Goal: Task Accomplishment & Management: Manage account settings

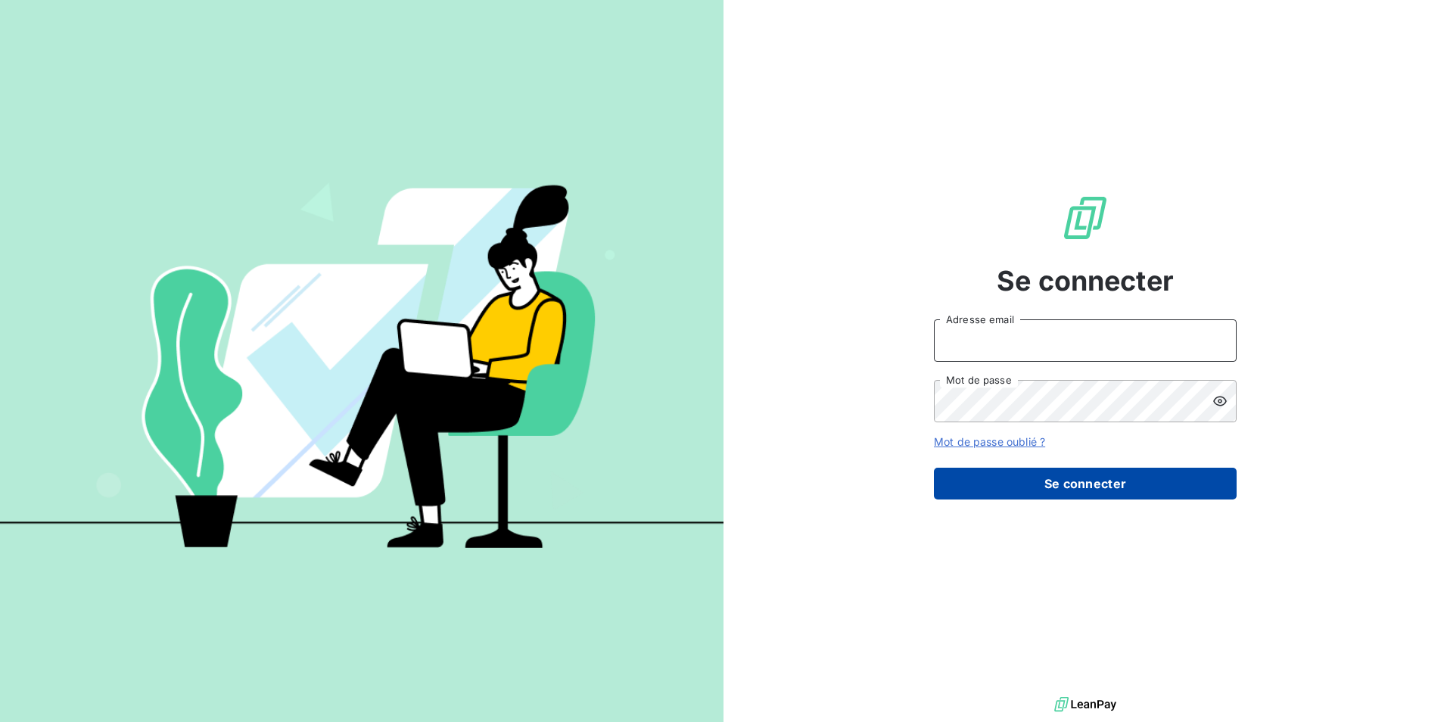
type input "[EMAIL_ADDRESS][PERSON_NAME][DOMAIN_NAME]"
click at [1075, 476] on button "Se connecter" at bounding box center [1085, 484] width 303 height 32
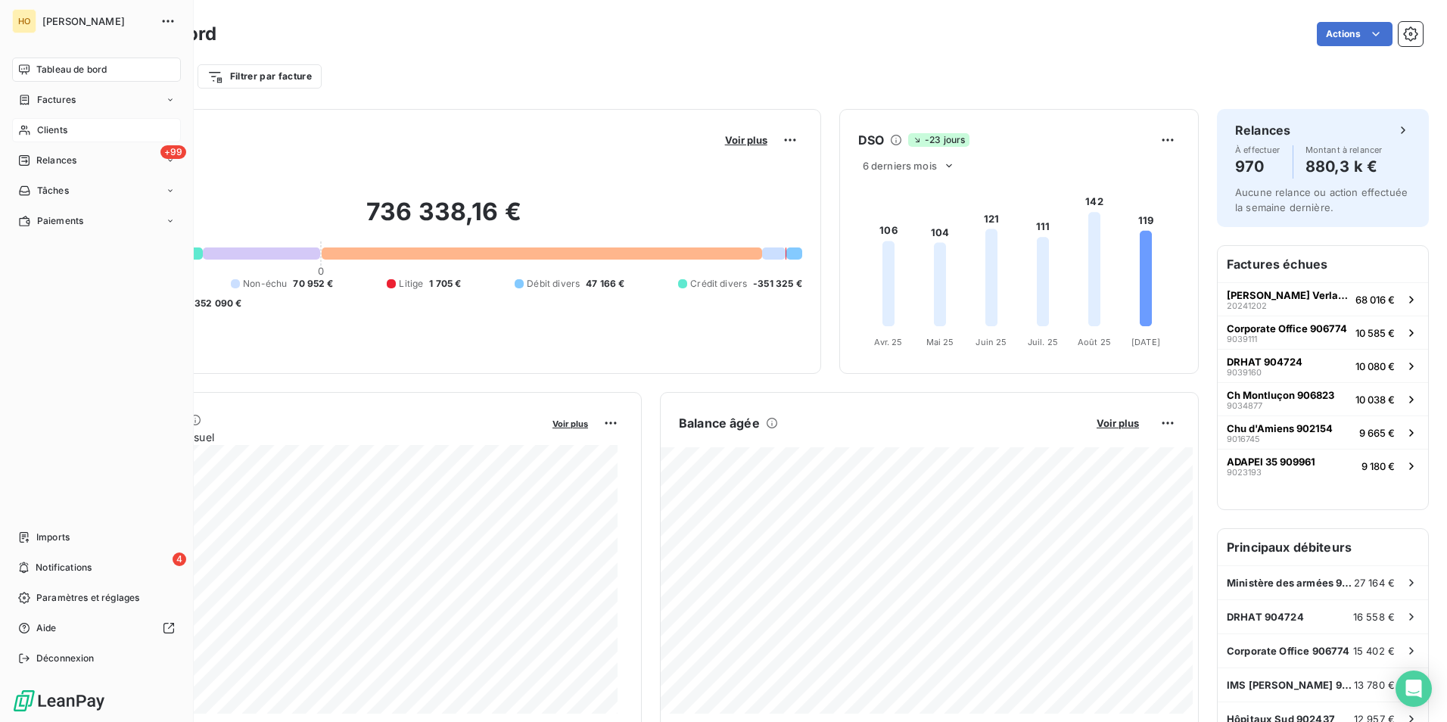
click at [28, 127] on icon at bounding box center [24, 130] width 13 height 12
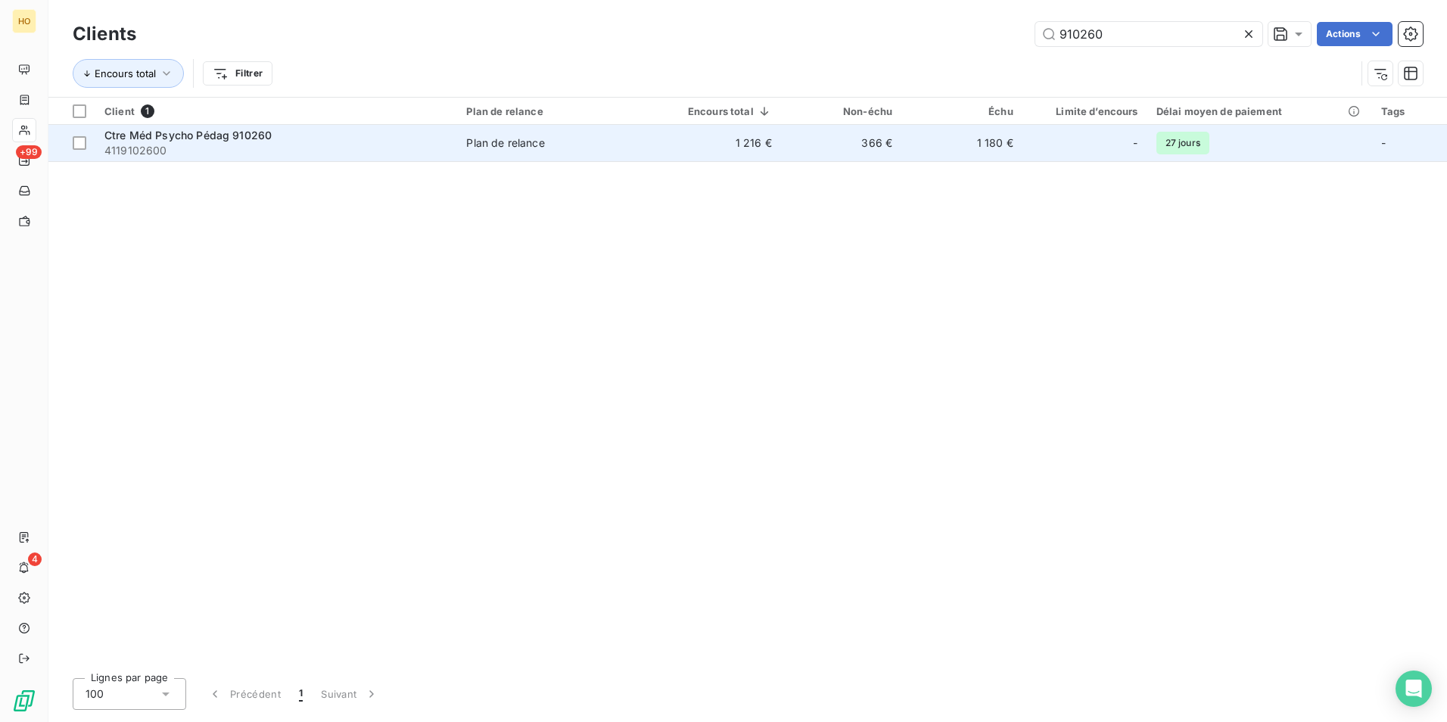
type input "910260"
click at [891, 142] on td "366 €" at bounding box center [841, 143] width 120 height 36
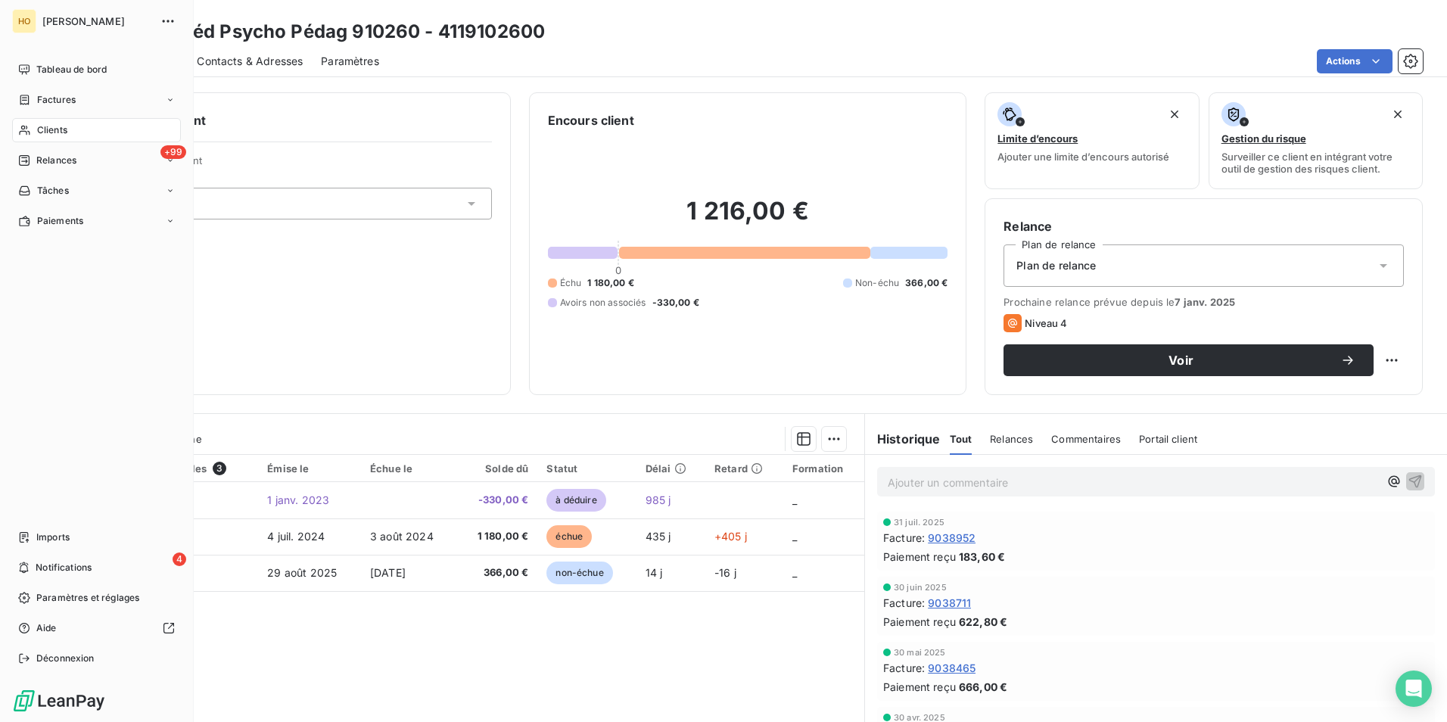
click at [45, 120] on div "Clients" at bounding box center [96, 130] width 169 height 24
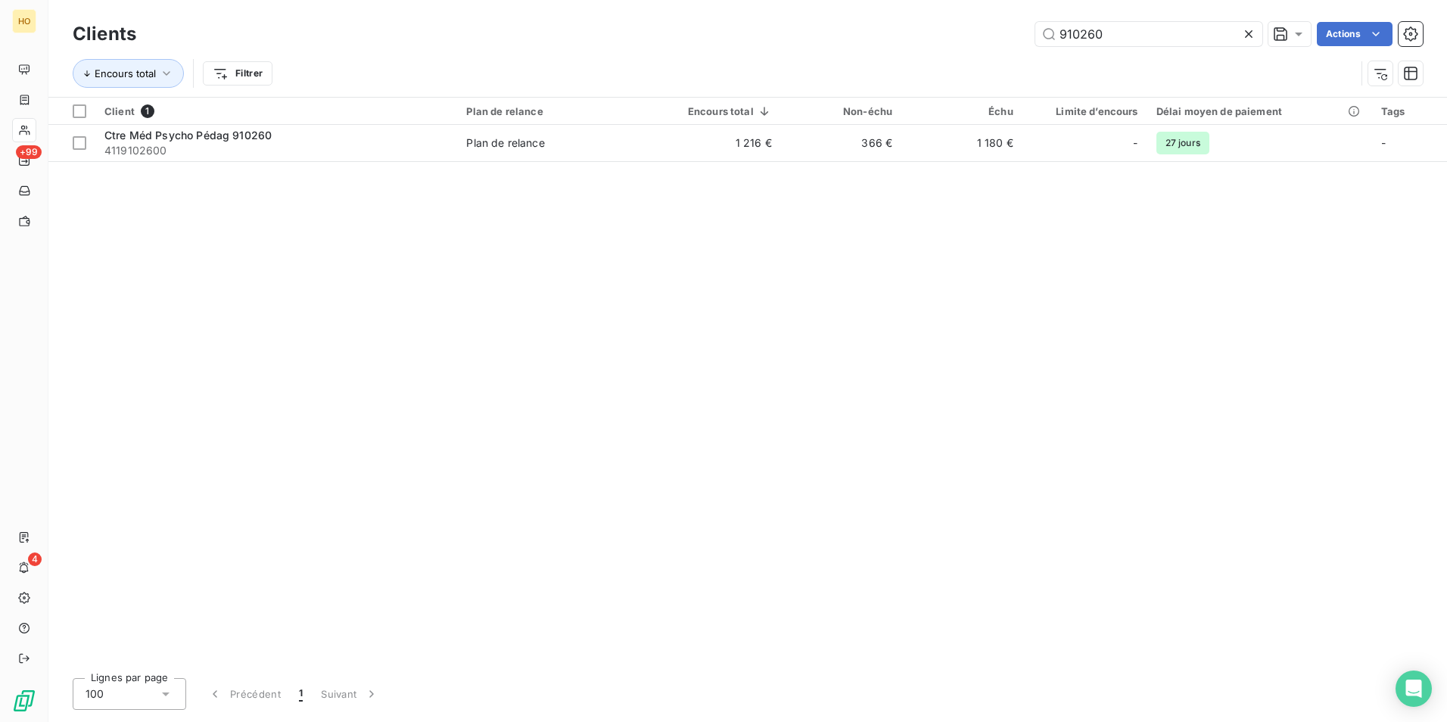
drag, startPoint x: 1170, startPoint y: 36, endPoint x: 721, endPoint y: 69, distance: 450.2
click at [721, 69] on div "Clients 910260 Actions Encours total Filtrer" at bounding box center [748, 57] width 1351 height 79
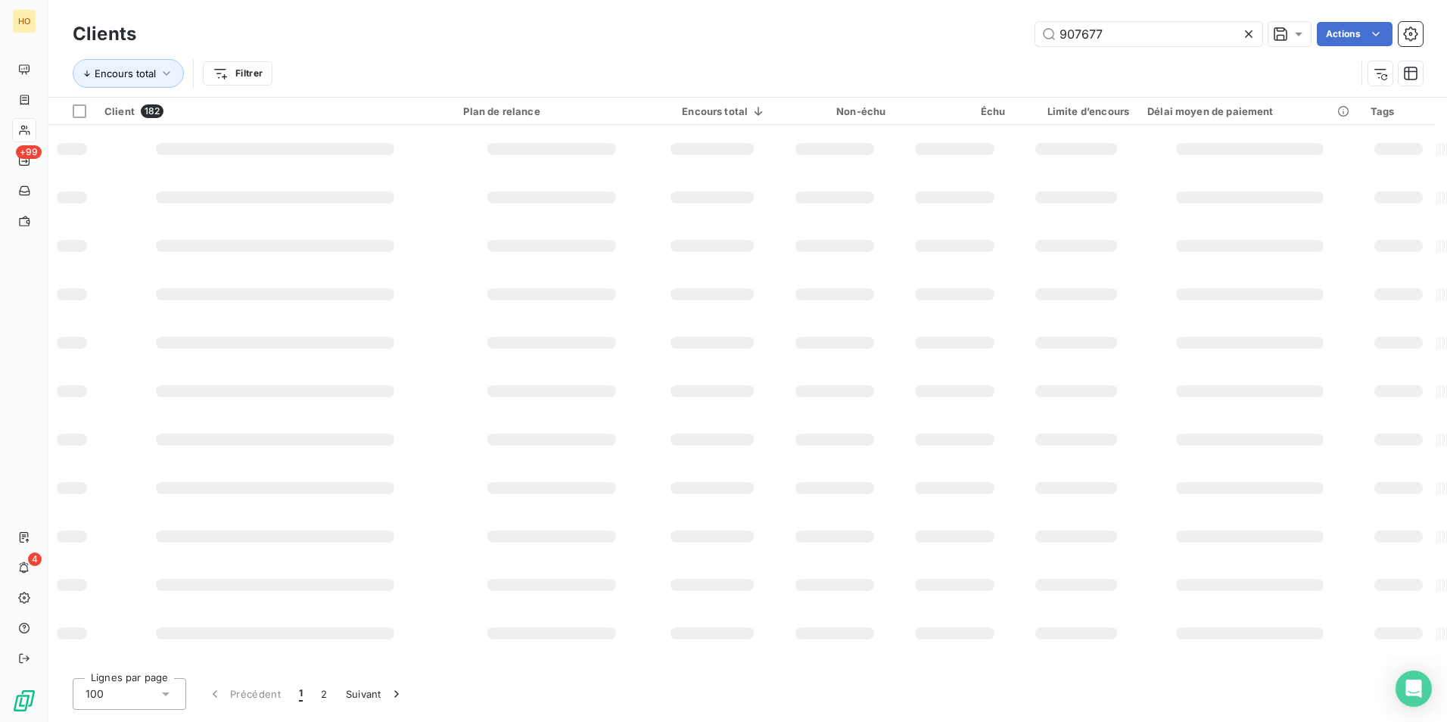
type input "907677"
